Goal: Task Accomplishment & Management: Use online tool/utility

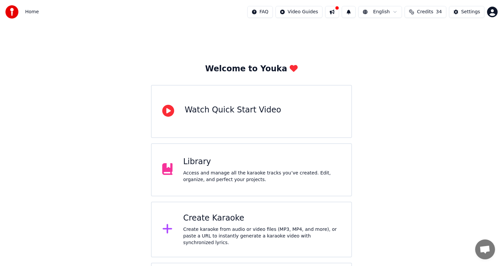
click at [218, 234] on div "Create karaoke from audio or video files (MP3, MP4, and more), or paste a URL t…" at bounding box center [262, 236] width 158 height 20
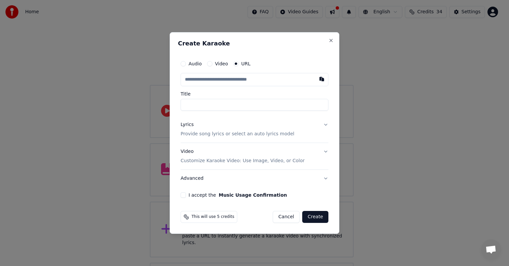
click at [193, 81] on input "text" at bounding box center [255, 79] width 148 height 13
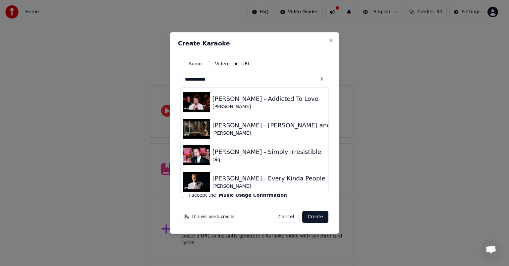
click at [225, 77] on input "**********" at bounding box center [255, 79] width 148 height 13
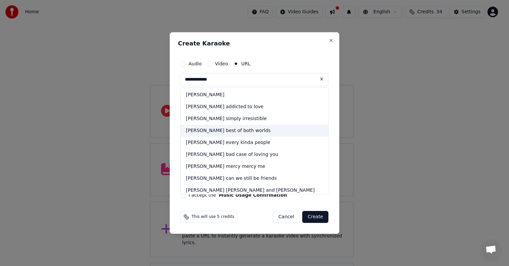
click at [222, 130] on div "robert palmer best of both worlds" at bounding box center [255, 131] width 148 height 12
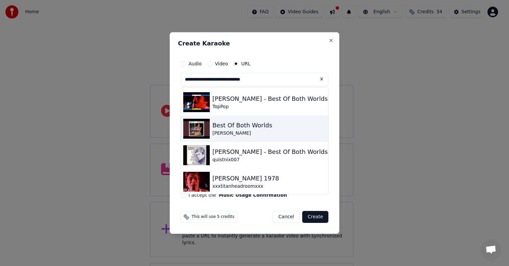
click at [231, 125] on div "Best Of Both Worlds" at bounding box center [242, 125] width 60 height 9
type input "**********"
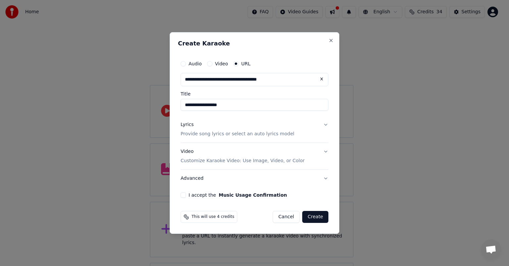
click at [187, 124] on div "Lyrics" at bounding box center [187, 124] width 13 height 7
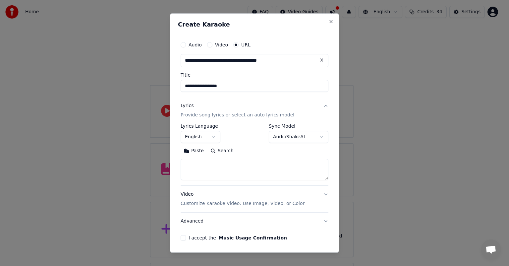
click at [193, 150] on button "Paste" at bounding box center [194, 150] width 27 height 11
click at [183, 236] on button "I accept the Music Usage Confirmation" at bounding box center [183, 237] width 5 height 5
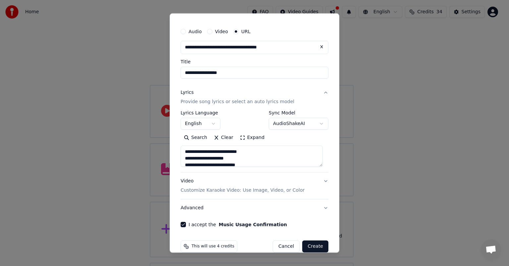
scroll to position [24, 0]
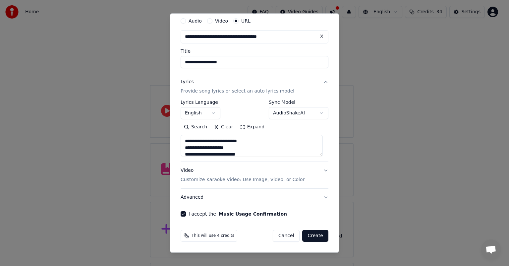
click at [313, 233] on button "Create" at bounding box center [315, 236] width 26 height 12
type textarea "**********"
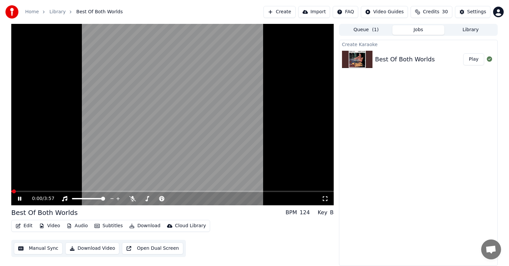
click at [474, 59] on button "Play" at bounding box center [473, 59] width 21 height 12
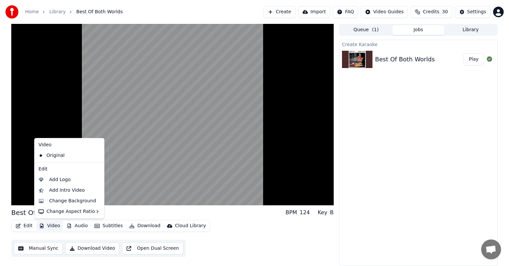
click at [50, 225] on button "Video" at bounding box center [49, 225] width 26 height 9
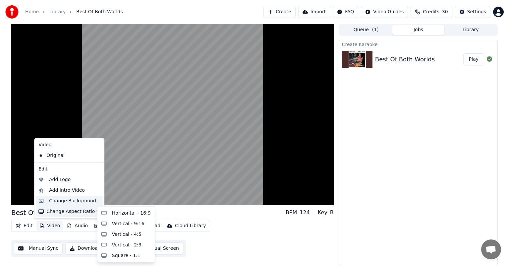
click at [76, 199] on div "Change Background" at bounding box center [72, 200] width 47 height 7
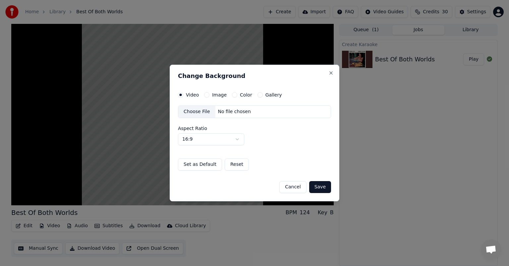
click at [270, 94] on label "Gallery" at bounding box center [273, 94] width 17 height 5
click at [263, 94] on button "Gallery" at bounding box center [259, 94] width 5 height 5
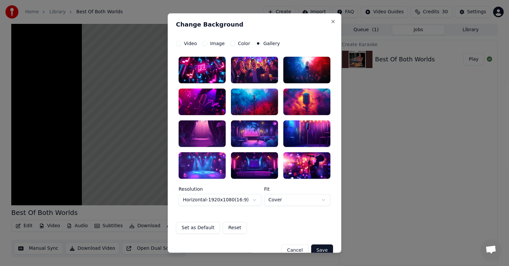
click at [252, 167] on div at bounding box center [254, 165] width 47 height 27
click at [257, 165] on div at bounding box center [254, 165] width 47 height 27
click at [259, 166] on div at bounding box center [254, 165] width 47 height 27
click at [325, 244] on button "Save" at bounding box center [322, 250] width 22 height 12
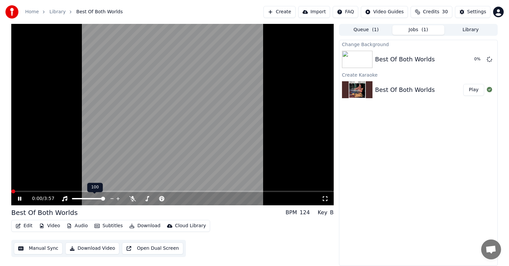
click at [24, 224] on button "Edit" at bounding box center [24, 225] width 22 height 9
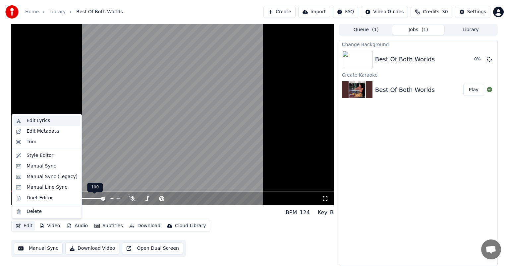
click at [38, 118] on div "Edit Lyrics" at bounding box center [39, 120] width 24 height 7
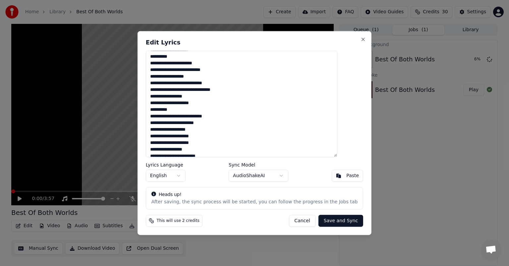
scroll to position [191, 0]
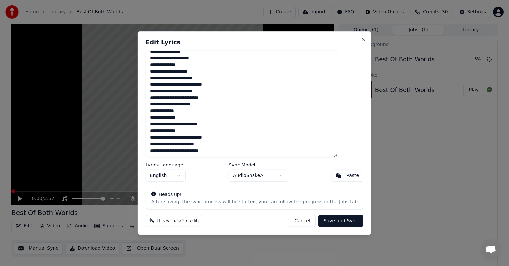
click at [235, 150] on textarea at bounding box center [242, 104] width 192 height 106
click at [234, 147] on textarea at bounding box center [242, 104] width 192 height 106
click at [235, 151] on textarea at bounding box center [242, 104] width 192 height 106
click at [231, 152] on textarea at bounding box center [242, 104] width 192 height 106
click at [235, 151] on textarea at bounding box center [242, 104] width 192 height 106
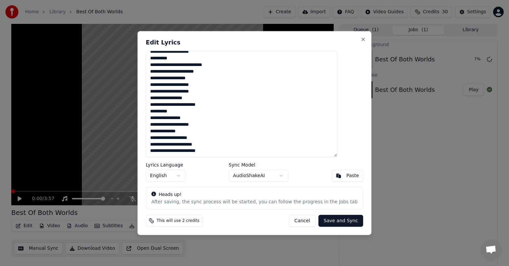
click at [235, 150] on textarea at bounding box center [242, 104] width 192 height 106
click at [231, 151] on textarea at bounding box center [242, 104] width 192 height 106
click at [236, 149] on textarea at bounding box center [242, 104] width 192 height 106
click at [212, 137] on textarea at bounding box center [242, 104] width 192 height 106
click at [235, 149] on textarea at bounding box center [242, 104] width 192 height 106
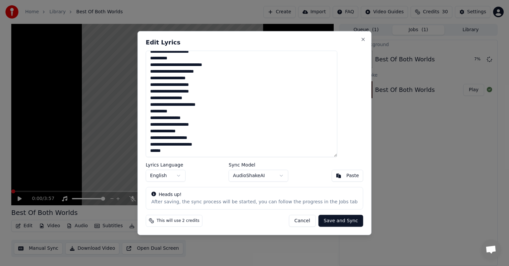
type textarea "**********"
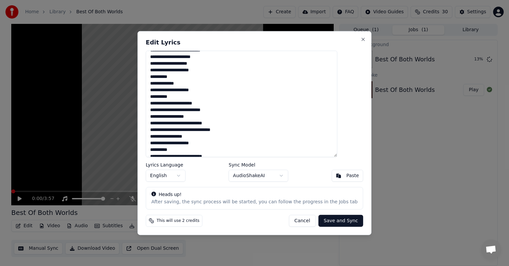
scroll to position [99, 0]
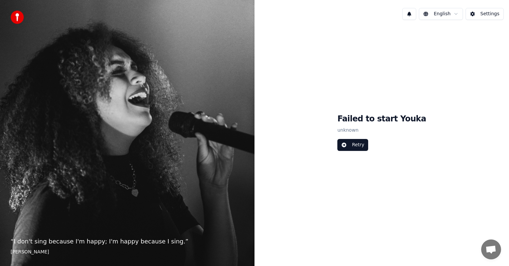
click at [368, 145] on button "Retry" at bounding box center [352, 145] width 31 height 12
click at [360, 146] on button "Retry" at bounding box center [352, 145] width 31 height 12
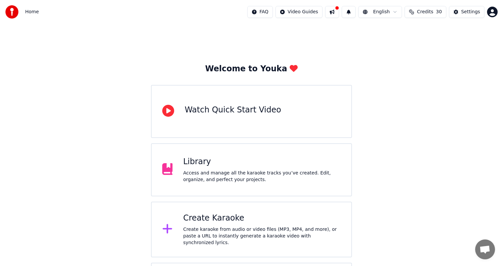
click at [201, 230] on div "Create karaoke from audio or video files (MP3, MP4, and more), or paste a URL t…" at bounding box center [262, 236] width 158 height 20
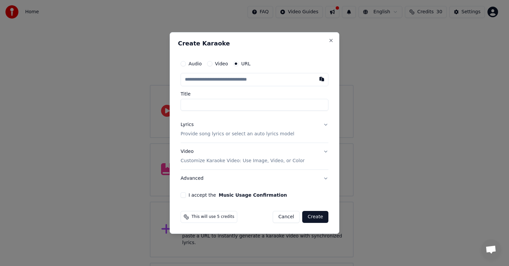
drag, startPoint x: 127, startPoint y: 176, endPoint x: 154, endPoint y: 110, distance: 71.3
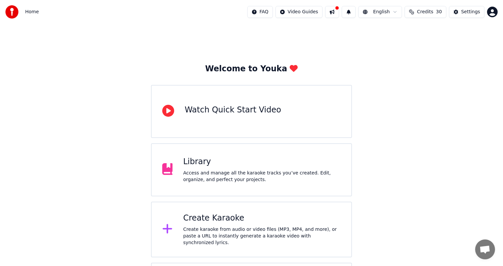
click at [208, 176] on div "Access and manage all the karaoke tracks you’ve created. Edit, organize, and pe…" at bounding box center [262, 176] width 158 height 13
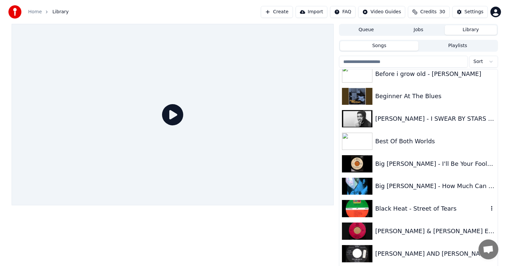
scroll to position [412, 0]
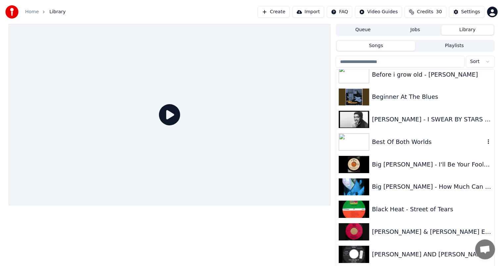
click at [380, 142] on div "Best Of Both Worlds" at bounding box center [428, 141] width 113 height 9
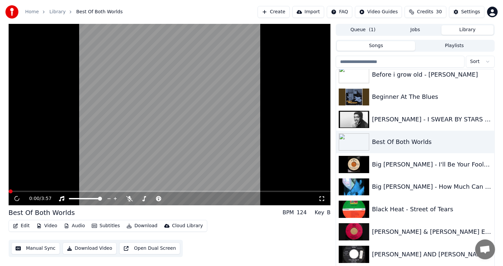
click at [22, 225] on button "Edit" at bounding box center [21, 225] width 22 height 9
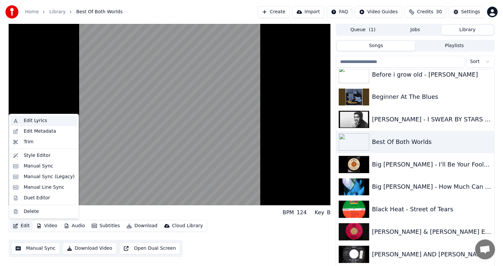
click at [36, 119] on div "Edit Lyrics" at bounding box center [36, 120] width 24 height 7
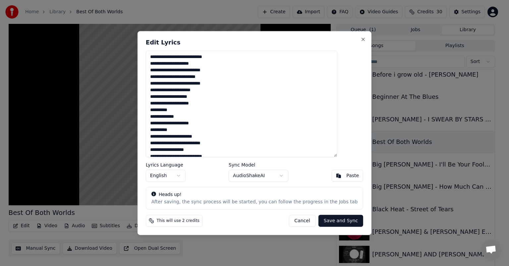
scroll to position [191, 0]
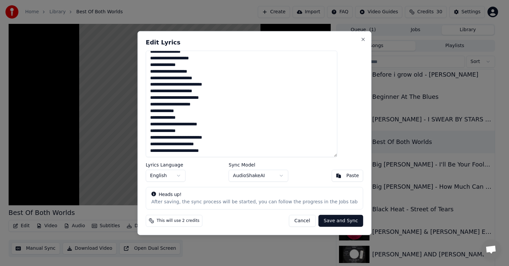
click at [231, 150] on textarea at bounding box center [242, 104] width 192 height 106
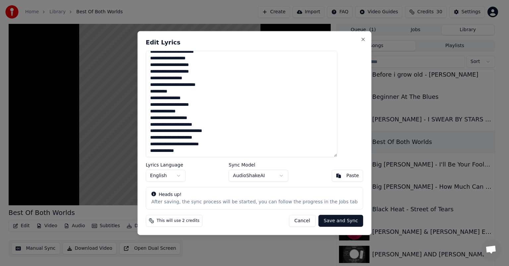
click at [169, 142] on textarea at bounding box center [242, 104] width 192 height 106
click at [252, 151] on textarea "**********" at bounding box center [242, 104] width 192 height 106
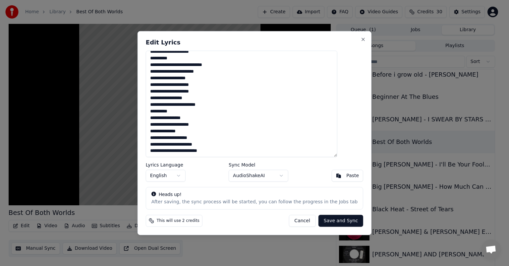
scroll to position [125, 0]
type textarea "**********"
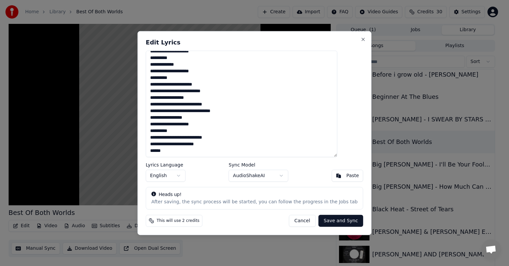
click at [294, 219] on button "Cancel" at bounding box center [302, 220] width 27 height 12
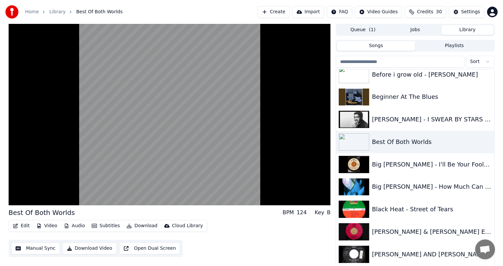
click at [138, 224] on button "Download" at bounding box center [142, 225] width 36 height 9
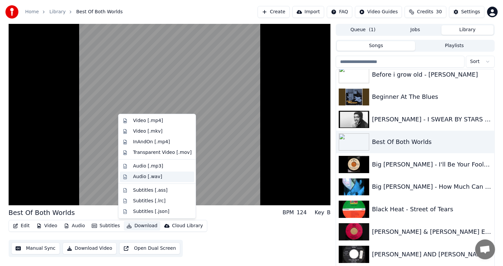
click at [141, 175] on div "Audio [.wav]" at bounding box center [147, 176] width 29 height 7
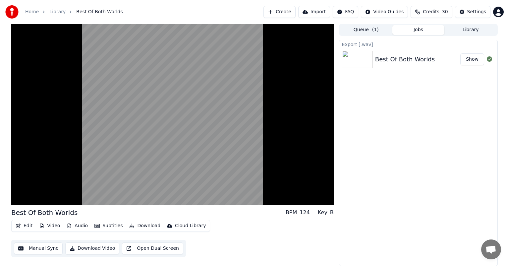
click at [472, 58] on button "Show" at bounding box center [472, 59] width 24 height 12
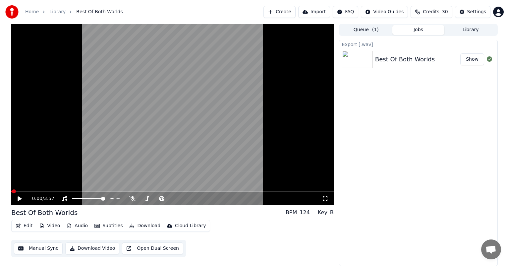
click at [471, 57] on button "Show" at bounding box center [472, 59] width 24 height 12
click at [142, 223] on button "Download" at bounding box center [145, 225] width 36 height 9
click at [219, 245] on div "Edit Video Audio Subtitles Download Cloud Library Manual Sync Download Video Op…" at bounding box center [172, 238] width 322 height 37
click at [17, 197] on icon at bounding box center [25, 198] width 16 height 5
click at [164, 196] on span at bounding box center [162, 198] width 4 height 4
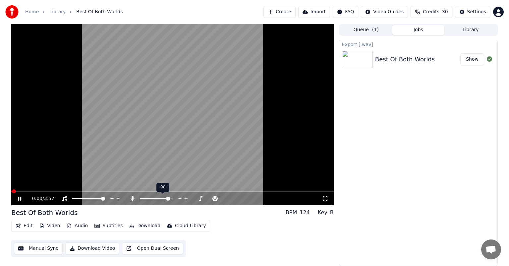
click at [170, 198] on span at bounding box center [168, 198] width 4 height 4
click at [18, 198] on icon at bounding box center [25, 198] width 16 height 5
click at [12, 192] on span at bounding box center [14, 191] width 4 height 4
click at [19, 197] on icon at bounding box center [20, 198] width 4 height 5
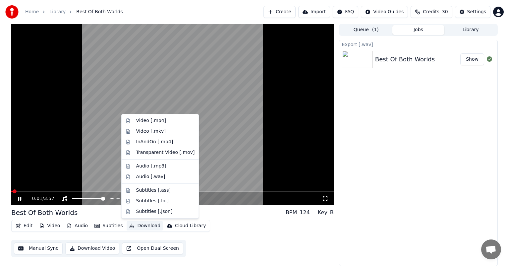
click at [146, 225] on button "Download" at bounding box center [145, 225] width 36 height 9
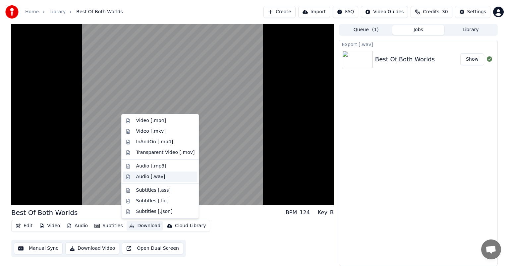
click at [152, 177] on div "Audio [.wav]" at bounding box center [150, 176] width 29 height 7
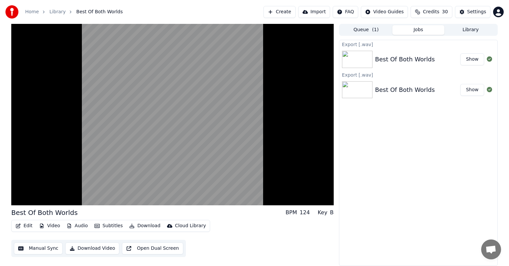
click at [472, 58] on button "Show" at bounding box center [472, 59] width 24 height 12
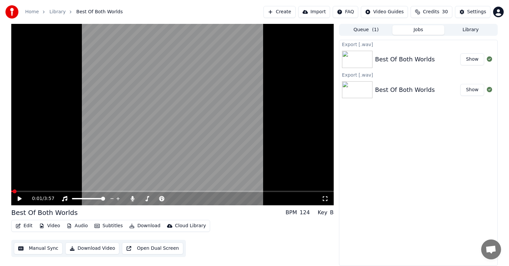
click at [30, 12] on link "Home" at bounding box center [32, 12] width 14 height 7
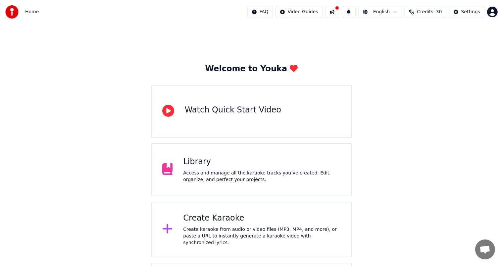
click at [204, 227] on div "Create Karaoke Create karaoke from audio or video files (MP3, MP4, and more), o…" at bounding box center [262, 229] width 158 height 33
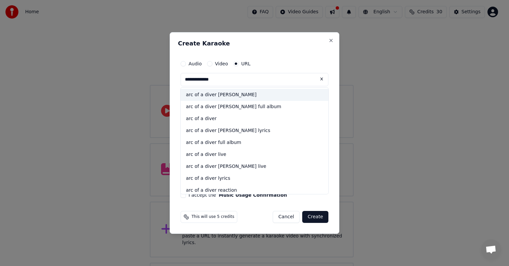
click at [221, 94] on div "arc of a diver [PERSON_NAME]" at bounding box center [255, 95] width 148 height 12
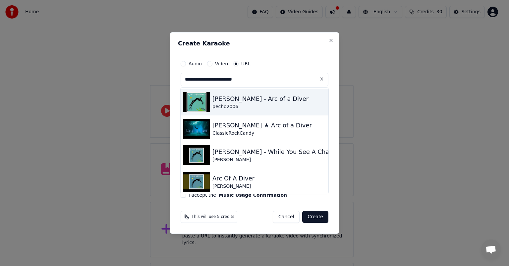
click at [236, 98] on div "[PERSON_NAME] - Arc of a Diver" at bounding box center [260, 98] width 96 height 9
type input "**********"
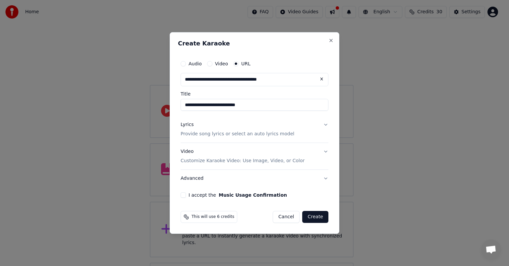
click at [184, 123] on div "Lyrics" at bounding box center [187, 124] width 13 height 7
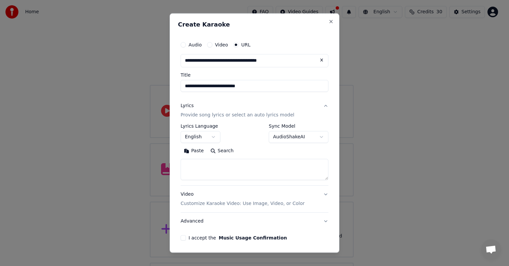
click at [195, 151] on button "Paste" at bounding box center [194, 150] width 27 height 11
click at [182, 237] on button "I accept the Music Usage Confirmation" at bounding box center [183, 237] width 5 height 5
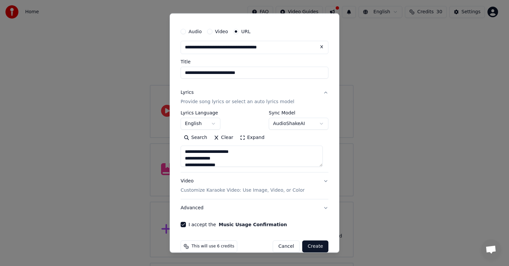
scroll to position [24, 0]
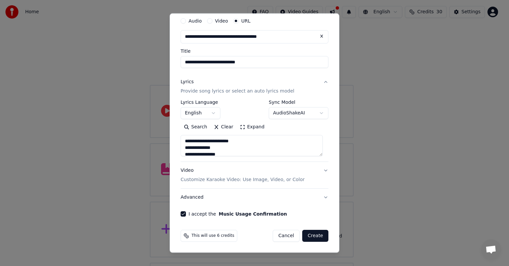
click at [310, 235] on button "Create" at bounding box center [315, 236] width 26 height 12
type textarea "**********"
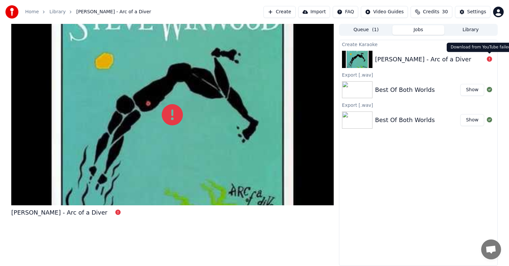
click at [488, 59] on icon at bounding box center [489, 58] width 5 height 5
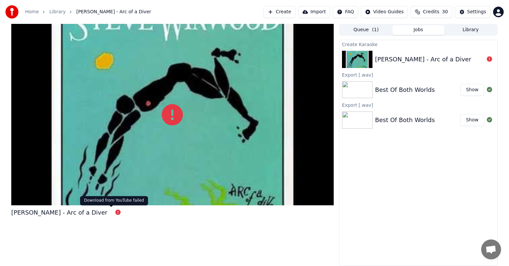
click at [115, 211] on icon at bounding box center [117, 211] width 5 height 5
click at [478, 58] on div "[PERSON_NAME] - Arc of a Diver" at bounding box center [429, 59] width 109 height 9
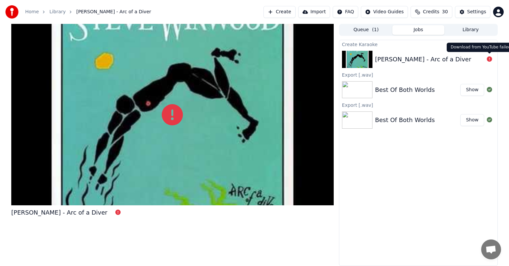
click at [488, 58] on icon at bounding box center [489, 58] width 5 height 5
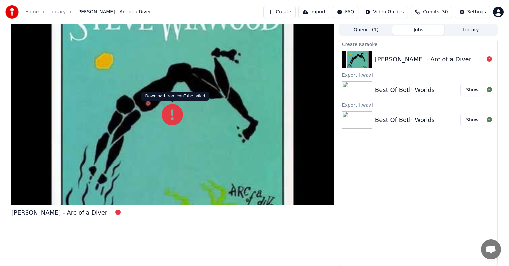
click at [170, 114] on icon at bounding box center [172, 114] width 21 height 21
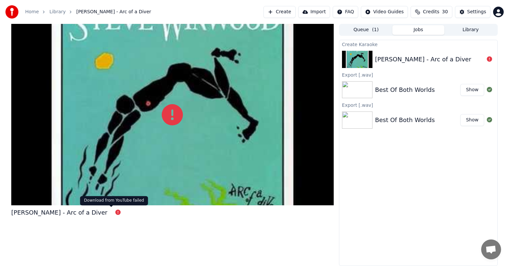
click at [110, 211] on body "Home Library [PERSON_NAME] - Arc of a Diver Create Import FAQ Video Guides Cred…" at bounding box center [254, 133] width 509 height 266
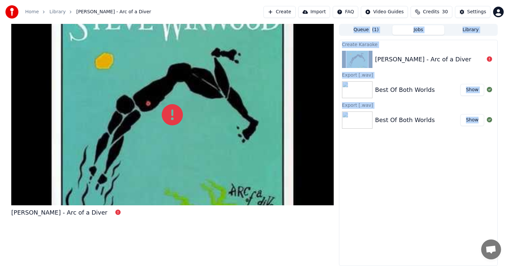
click at [175, 223] on div "[PERSON_NAME] - Arc of a Diver" at bounding box center [172, 145] width 322 height 242
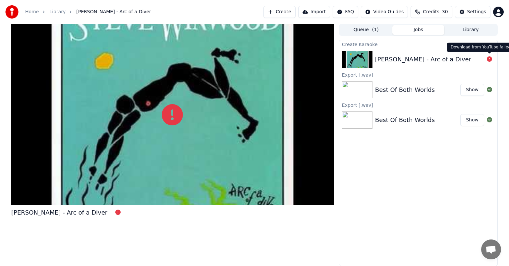
click at [490, 59] on icon at bounding box center [489, 58] width 5 height 5
click at [494, 58] on div at bounding box center [489, 59] width 11 height 8
click at [500, 57] on div "[PERSON_NAME] of a Diver Queue ( 1 ) Jobs Library Create Karaoke [PERSON_NAME] …" at bounding box center [254, 145] width 497 height 242
click at [485, 60] on div at bounding box center [489, 59] width 11 height 8
click at [402, 63] on div "[PERSON_NAME] - Arc of a Diver" at bounding box center [423, 59] width 96 height 9
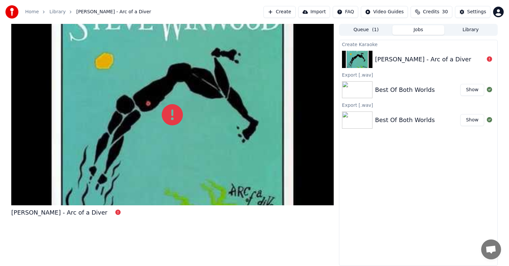
click at [367, 61] on img at bounding box center [357, 59] width 30 height 17
click at [473, 28] on button "Library" at bounding box center [470, 30] width 52 height 10
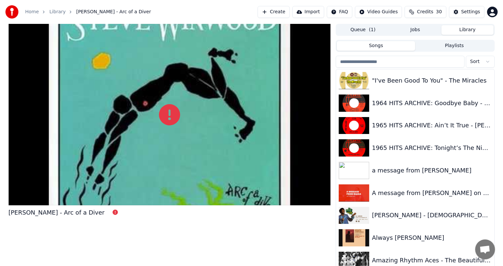
click at [32, 11] on link "Home" at bounding box center [32, 12] width 14 height 7
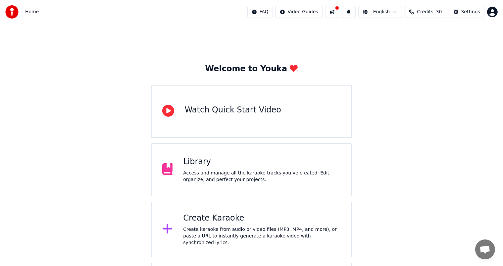
click at [211, 232] on div "Create karaoke from audio or video files (MP3, MP4, and more), or paste a URL t…" at bounding box center [262, 236] width 158 height 20
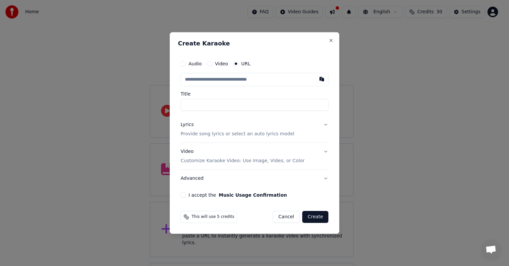
click at [216, 81] on input "text" at bounding box center [255, 79] width 148 height 13
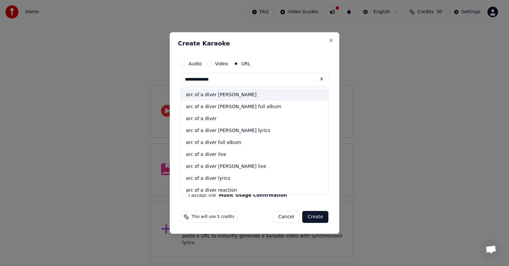
click at [221, 94] on div "arc of a diver [PERSON_NAME]" at bounding box center [255, 95] width 148 height 12
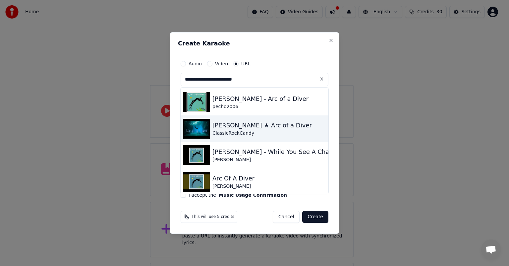
click at [224, 131] on div "ClassicRockCandy" at bounding box center [261, 133] width 99 height 7
type input "**********"
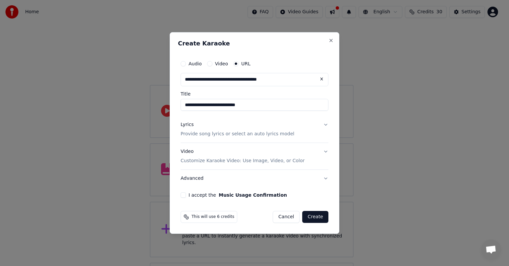
click at [190, 152] on div "Video Customize Karaoke Video: Use Image, Video, or Color" at bounding box center [243, 156] width 124 height 16
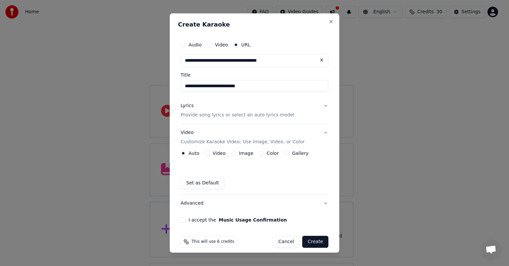
click at [183, 103] on div "Lyrics" at bounding box center [187, 105] width 13 height 7
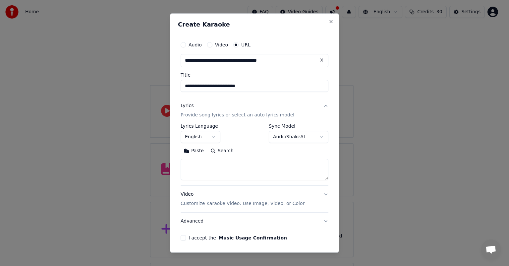
click at [197, 149] on button "Paste" at bounding box center [194, 150] width 27 height 11
click at [180, 236] on div "**********" at bounding box center [254, 138] width 153 height 207
click at [182, 237] on button "I accept the Music Usage Confirmation" at bounding box center [183, 237] width 5 height 5
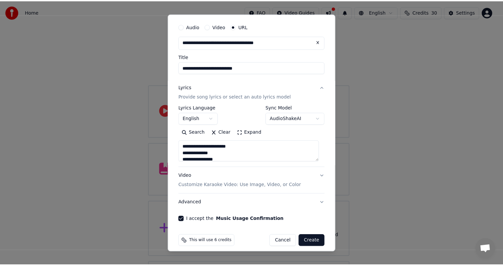
scroll to position [24, 0]
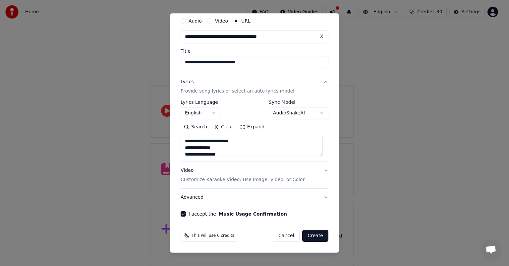
click at [303, 233] on button "Create" at bounding box center [315, 236] width 26 height 12
type textarea "**********"
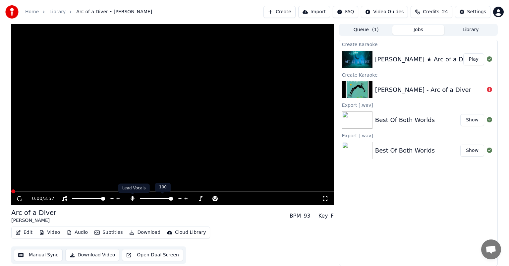
click at [133, 199] on icon at bounding box center [133, 198] width 4 height 5
click at [208, 219] on div "Arc of a Diver [PERSON_NAME] BPM 93 Key F" at bounding box center [172, 216] width 322 height 16
click at [473, 58] on button "Play" at bounding box center [473, 59] width 21 height 12
click at [193, 223] on div "Arc of a Diver [PERSON_NAME] BPM 93 Key F" at bounding box center [172, 216] width 322 height 16
click at [201, 215] on div "Arc of a Diver [PERSON_NAME] BPM 93 Key F" at bounding box center [172, 216] width 322 height 16
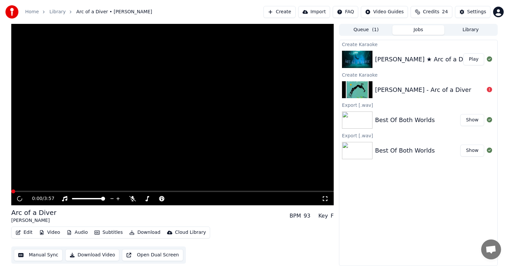
click at [47, 205] on div "0:00 / 3:57" at bounding box center [172, 198] width 322 height 13
click at [20, 198] on icon at bounding box center [20, 198] width 6 height 7
click at [22, 192] on span at bounding box center [24, 191] width 4 height 4
click at [22, 193] on span at bounding box center [24, 191] width 4 height 4
click at [19, 198] on icon at bounding box center [19, 199] width 7 height 8
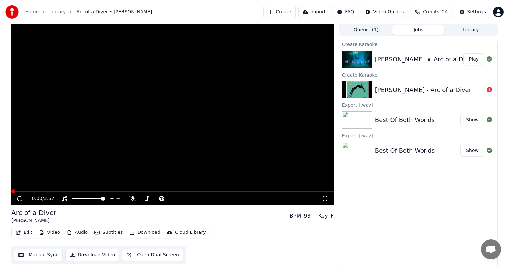
click at [404, 117] on div "Best Of Both Worlds" at bounding box center [405, 119] width 60 height 9
click at [472, 119] on button "Show" at bounding box center [472, 120] width 24 height 12
click at [472, 29] on button "Library" at bounding box center [470, 30] width 52 height 10
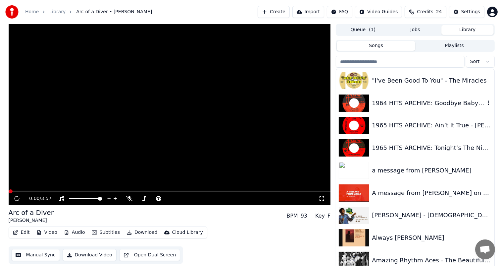
click at [409, 103] on div "1964 HITS ARCHIVE: Goodbye Baby - [PERSON_NAME]" at bounding box center [428, 102] width 113 height 9
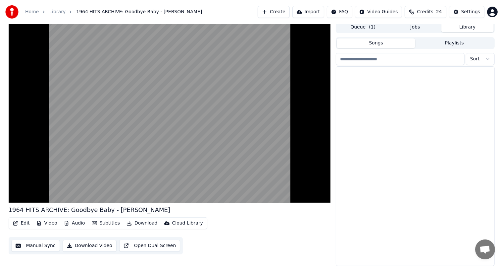
scroll to position [4937, 0]
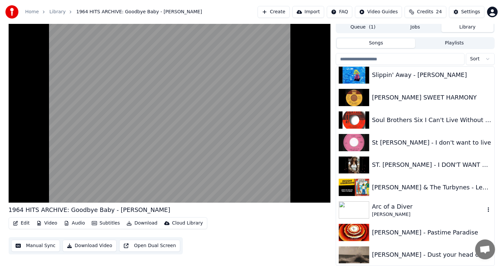
click at [380, 207] on div "Arc of a Diver" at bounding box center [428, 206] width 113 height 9
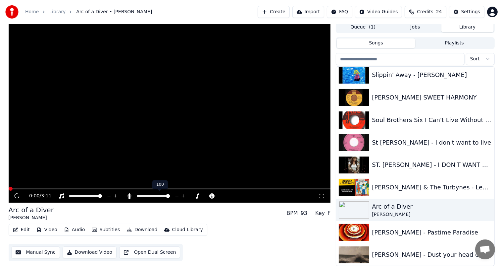
click at [170, 198] on span at bounding box center [168, 196] width 4 height 4
click at [140, 229] on button "Download" at bounding box center [142, 229] width 36 height 9
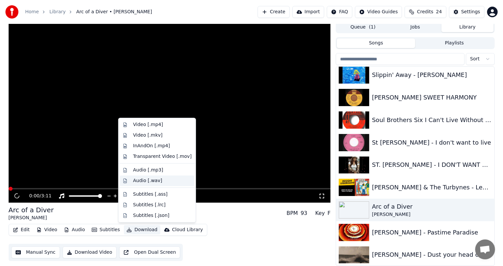
click at [144, 180] on div "Audio [.wav]" at bounding box center [147, 180] width 29 height 7
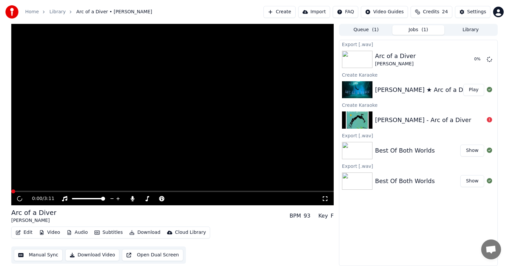
click at [150, 182] on video at bounding box center [172, 114] width 322 height 181
click at [28, 232] on button "Edit" at bounding box center [24, 232] width 22 height 9
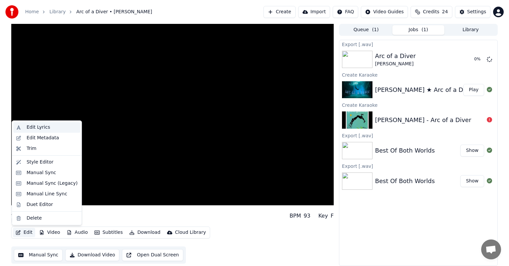
click at [33, 125] on div "Edit Lyrics" at bounding box center [39, 127] width 24 height 7
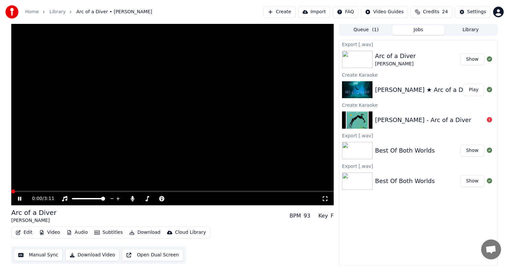
click at [20, 198] on icon at bounding box center [19, 198] width 3 height 4
click at [11, 193] on span at bounding box center [13, 191] width 4 height 4
click at [17, 198] on icon at bounding box center [25, 198] width 16 height 5
click at [13, 191] on span at bounding box center [13, 191] width 4 height 4
click at [20, 199] on icon at bounding box center [19, 198] width 3 height 4
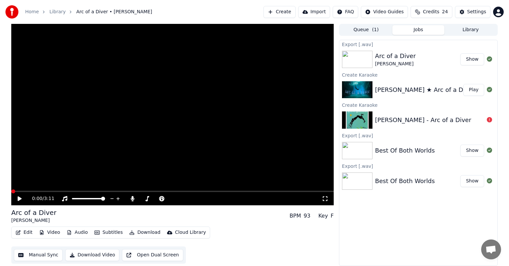
click at [104, 184] on video at bounding box center [172, 114] width 322 height 181
click at [20, 198] on icon at bounding box center [25, 198] width 16 height 5
click at [471, 57] on button "Show" at bounding box center [472, 59] width 24 height 12
click at [472, 89] on button "Play" at bounding box center [473, 90] width 21 height 12
click at [83, 178] on video at bounding box center [172, 114] width 322 height 181
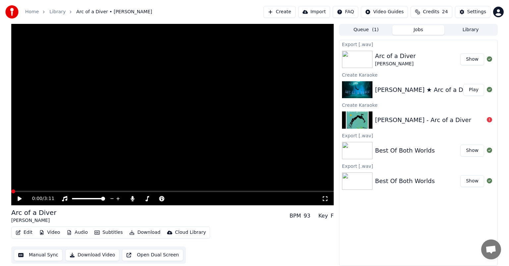
click at [18, 199] on icon at bounding box center [20, 198] width 4 height 5
